Goal: Obtain resource: Obtain resource

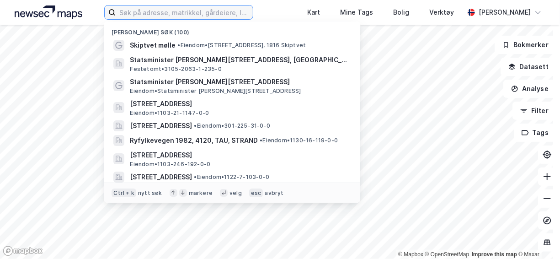
click at [155, 11] on input at bounding box center [184, 12] width 137 height 14
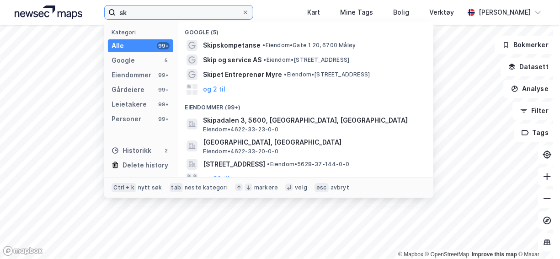
type input "s"
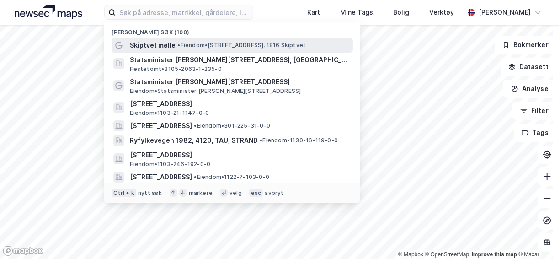
click at [209, 47] on span "• Eiendom • [STREET_ADDRESS], 1816 Skiptvet" at bounding box center [241, 45] width 128 height 7
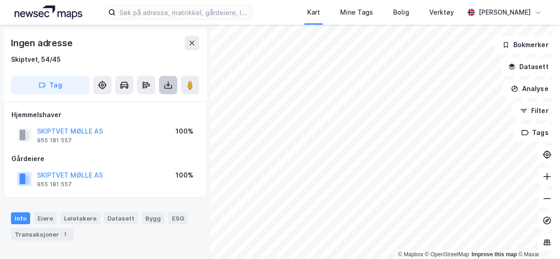
click at [172, 76] on button at bounding box center [168, 85] width 18 height 18
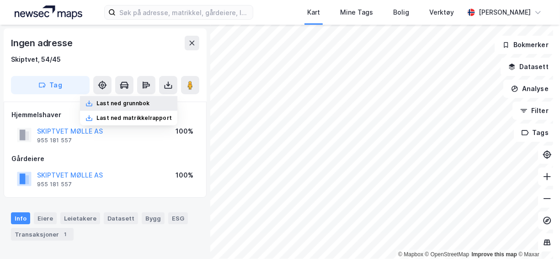
click at [141, 108] on div "Last ned grunnbok" at bounding box center [128, 103] width 97 height 15
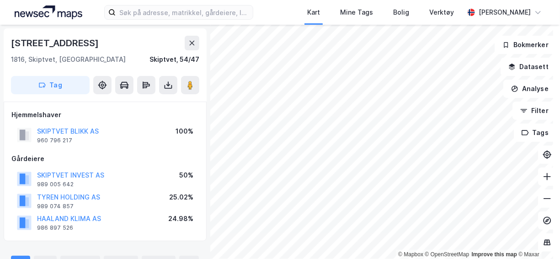
scroll to position [2, 0]
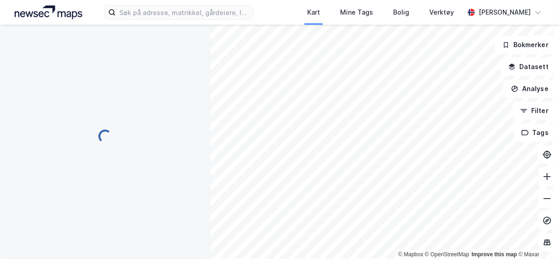
scroll to position [2, 0]
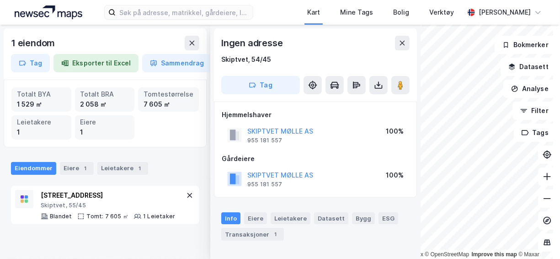
scroll to position [2, 0]
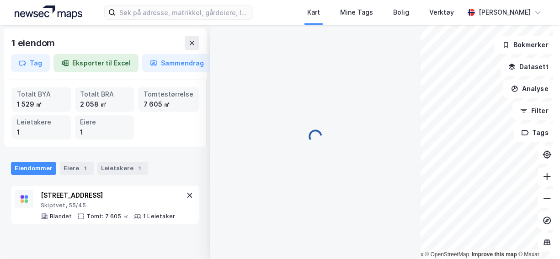
scroll to position [2, 0]
